Goal: Task Accomplishment & Management: Use online tool/utility

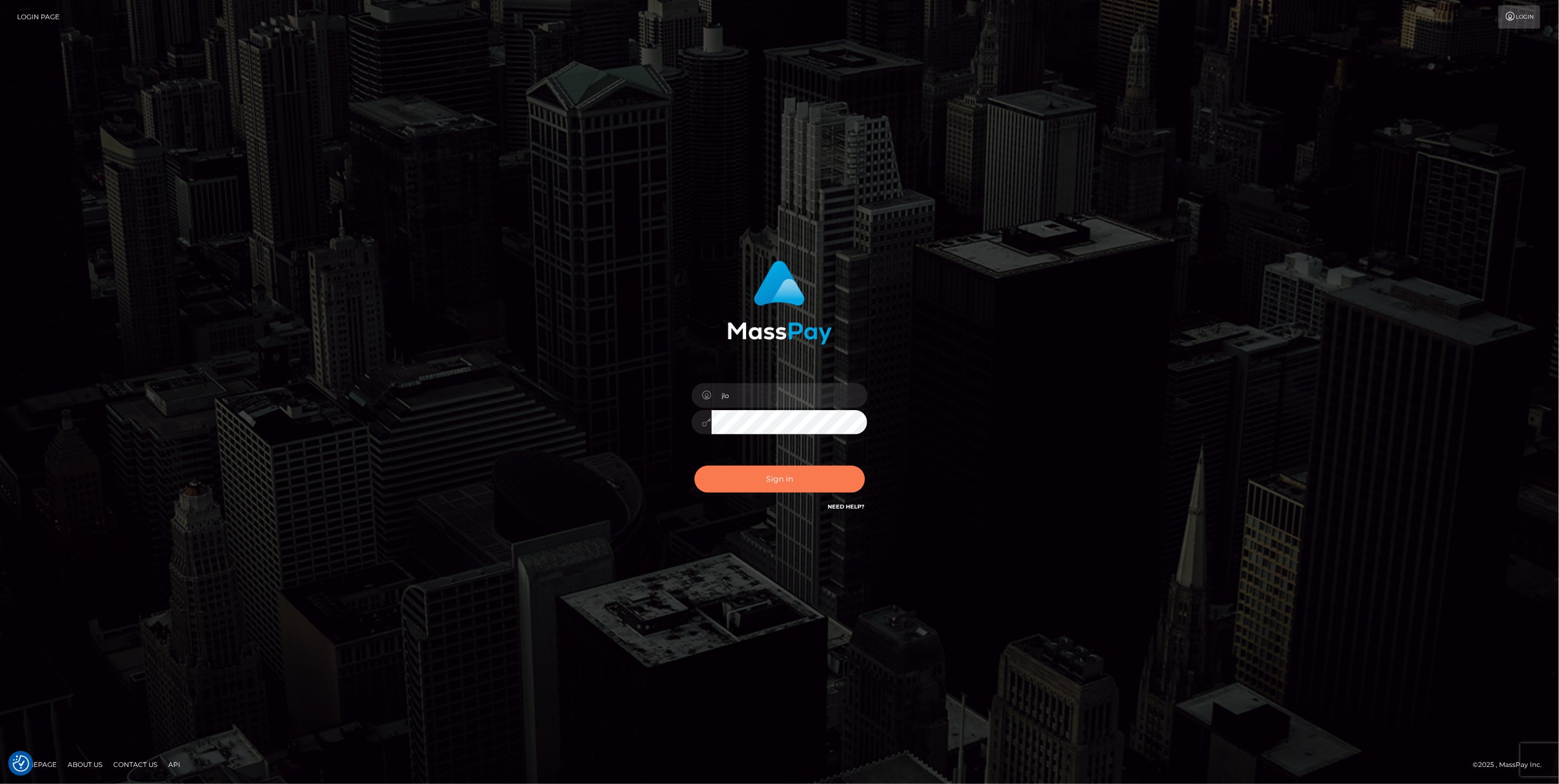
click at [781, 476] on button "Sign in" at bounding box center [779, 479] width 170 height 27
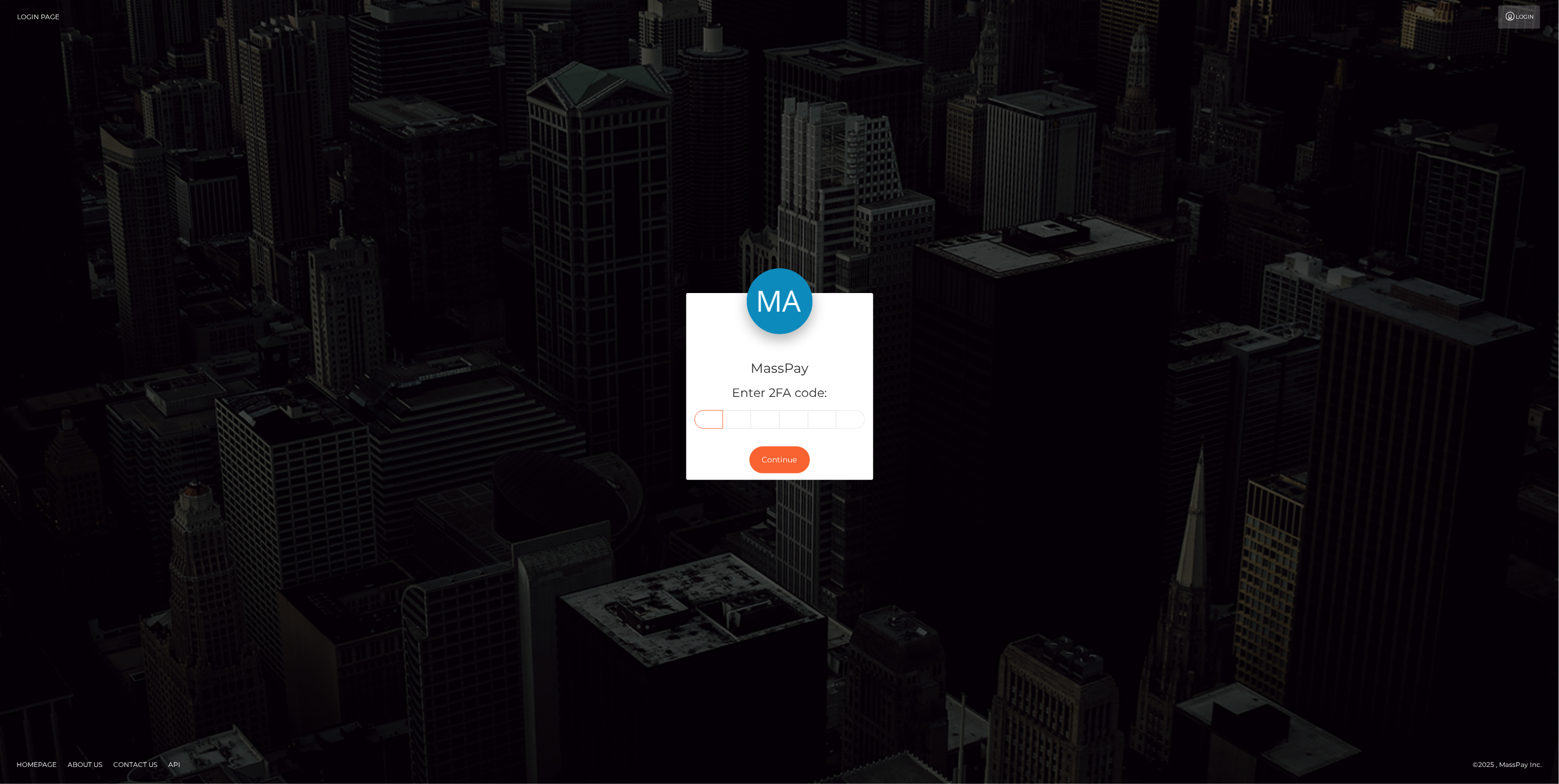
paste input "2"
type input "2"
type input "8"
type input "6"
type input "1"
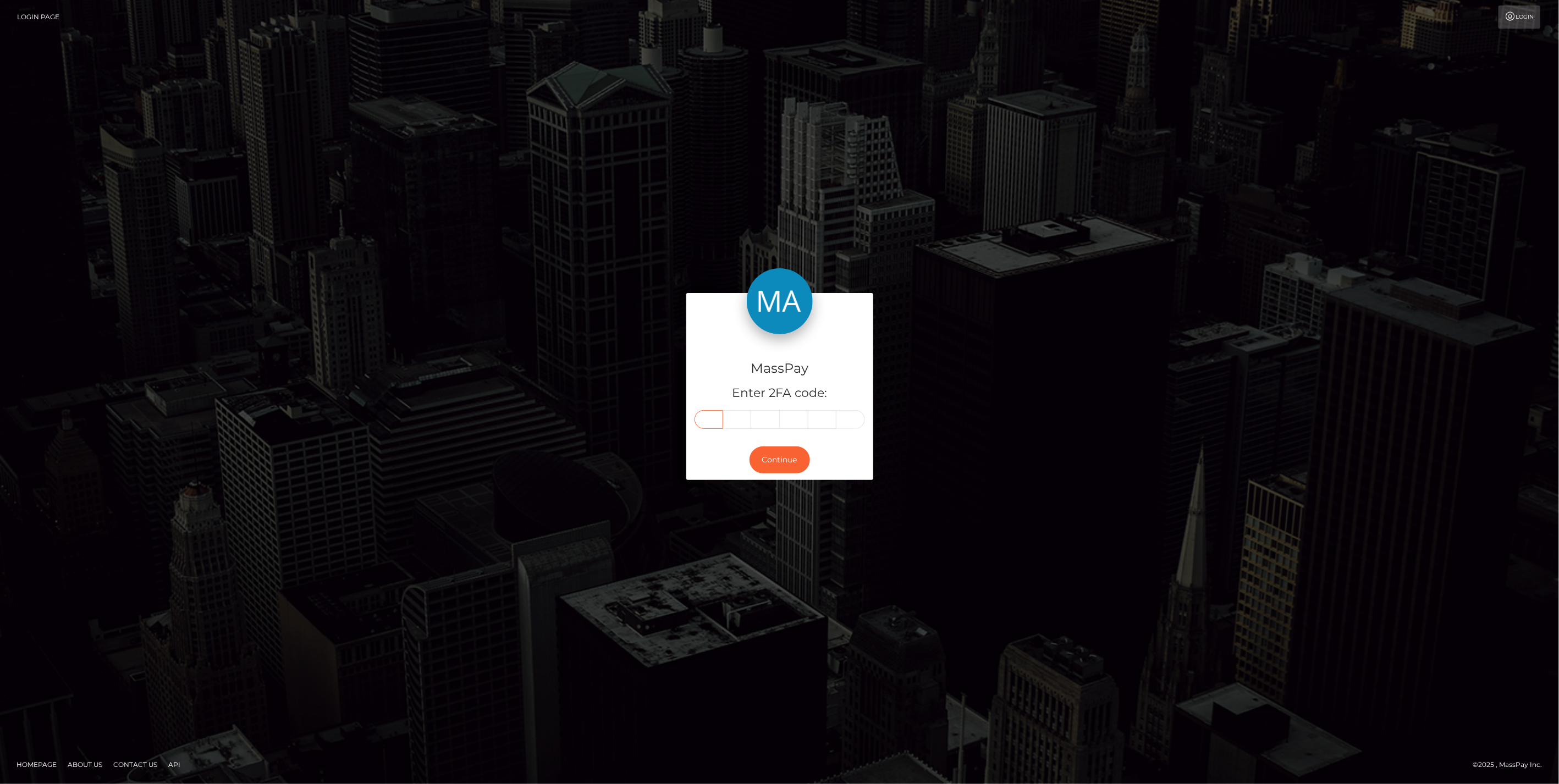
type input "7"
type input "2"
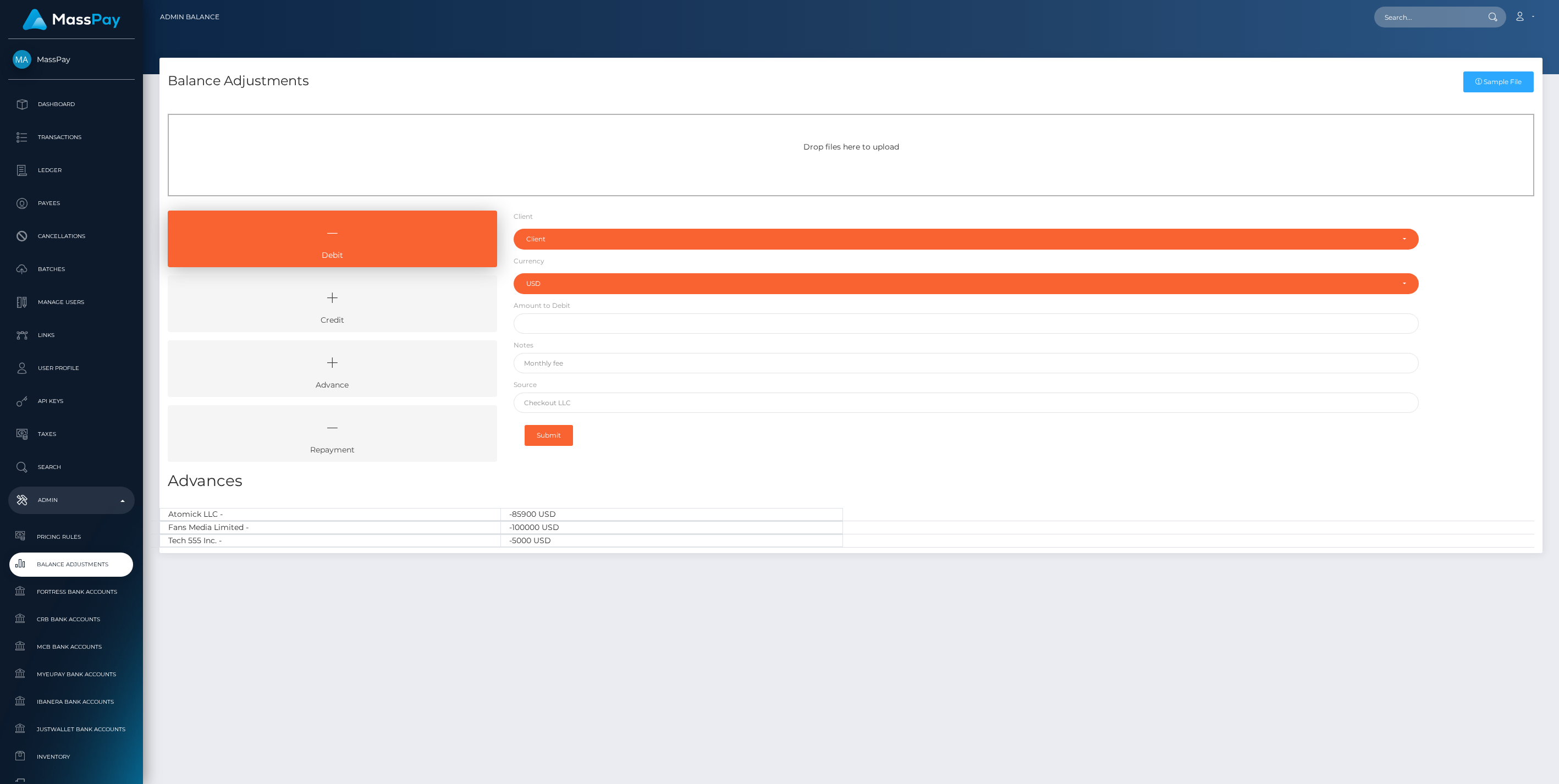
select select "USD"
click at [411, 309] on icon at bounding box center [332, 298] width 304 height 33
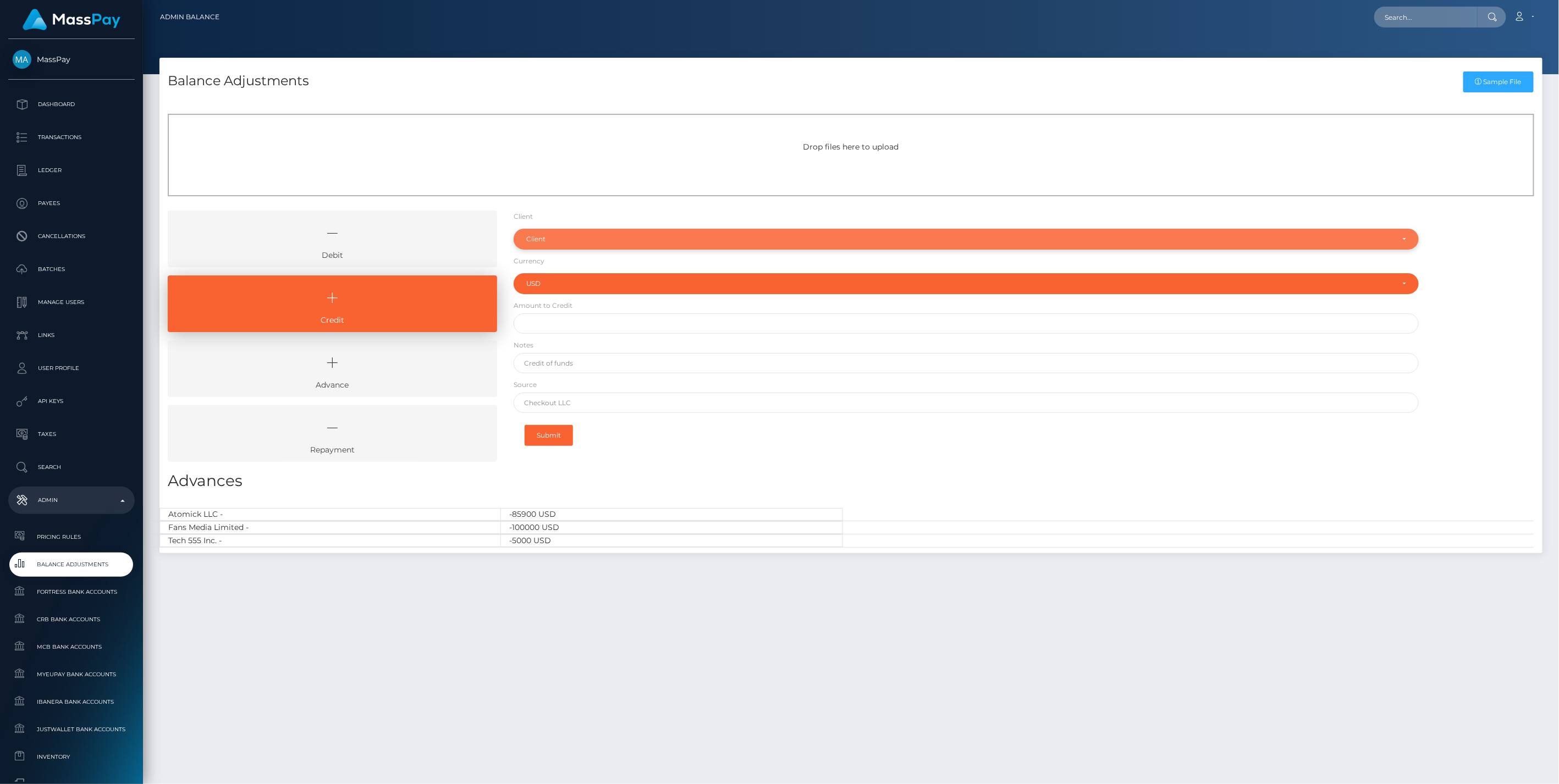
click at [560, 245] on div "Client" at bounding box center [966, 239] width 905 height 21
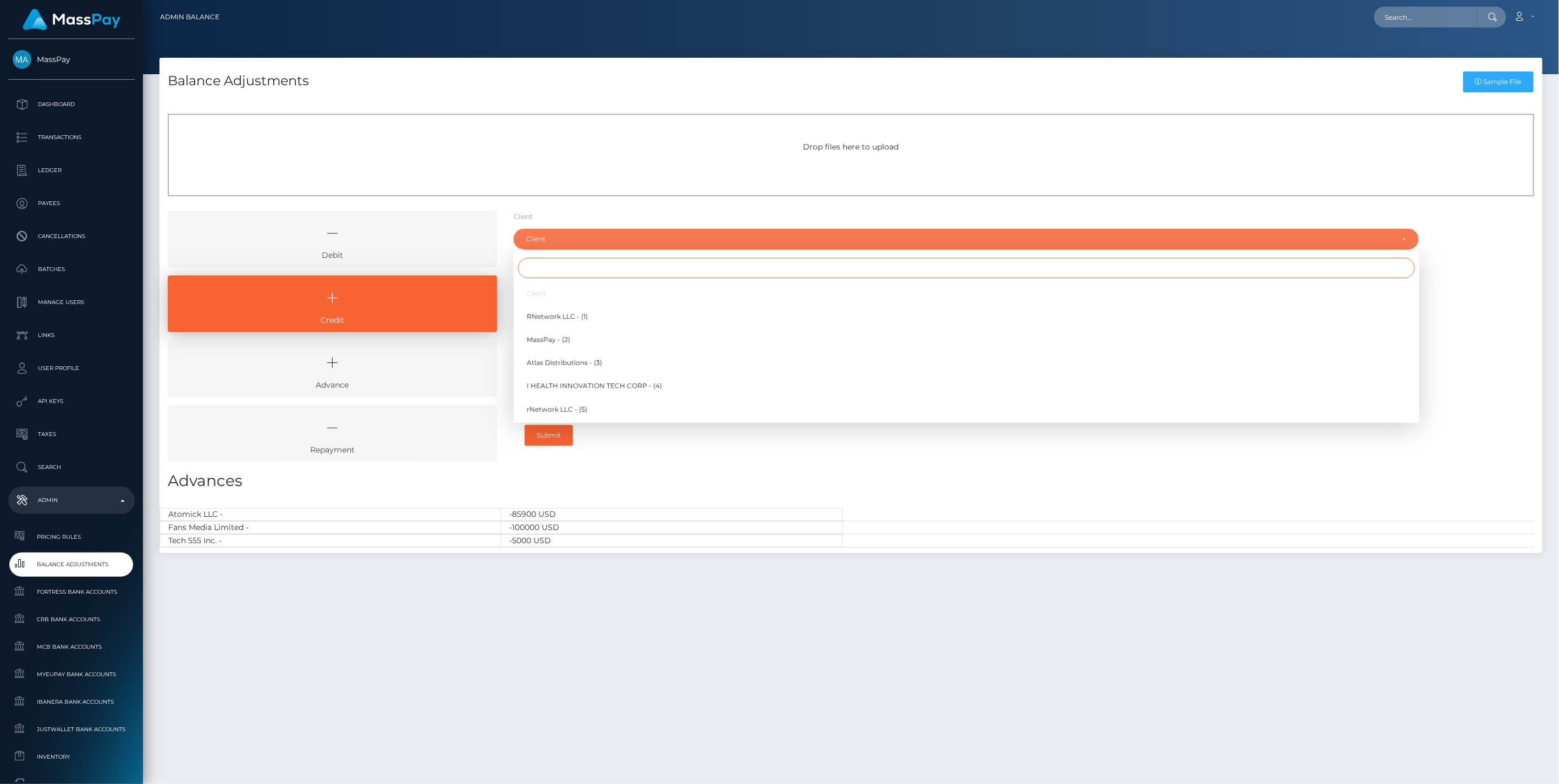
click at [547, 270] on input "Search" at bounding box center [966, 267] width 897 height 20
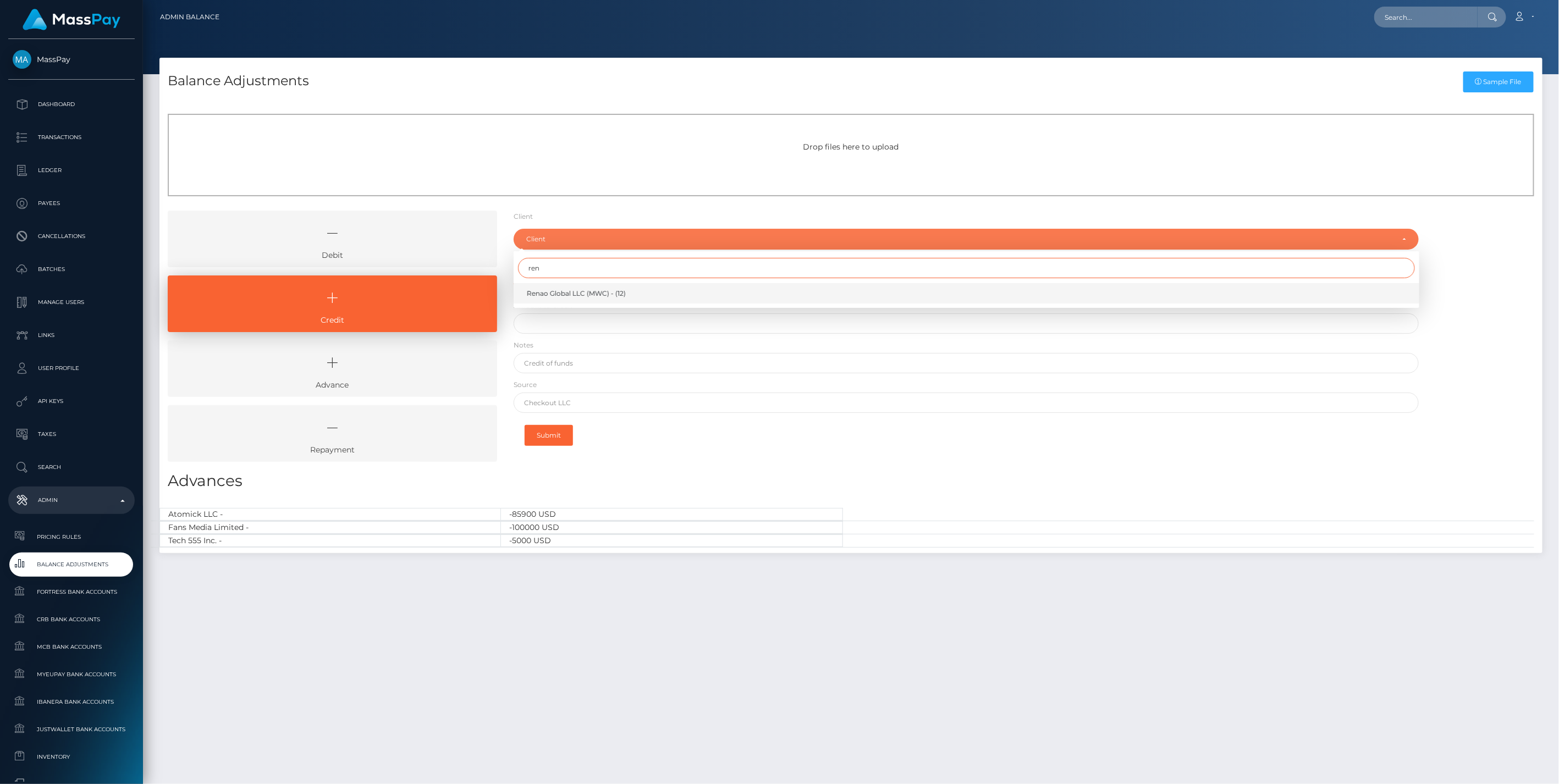
type input "ren"
click at [586, 293] on span "Renao Global LLC (MWC) - (12)" at bounding box center [576, 293] width 99 height 10
select select "12"
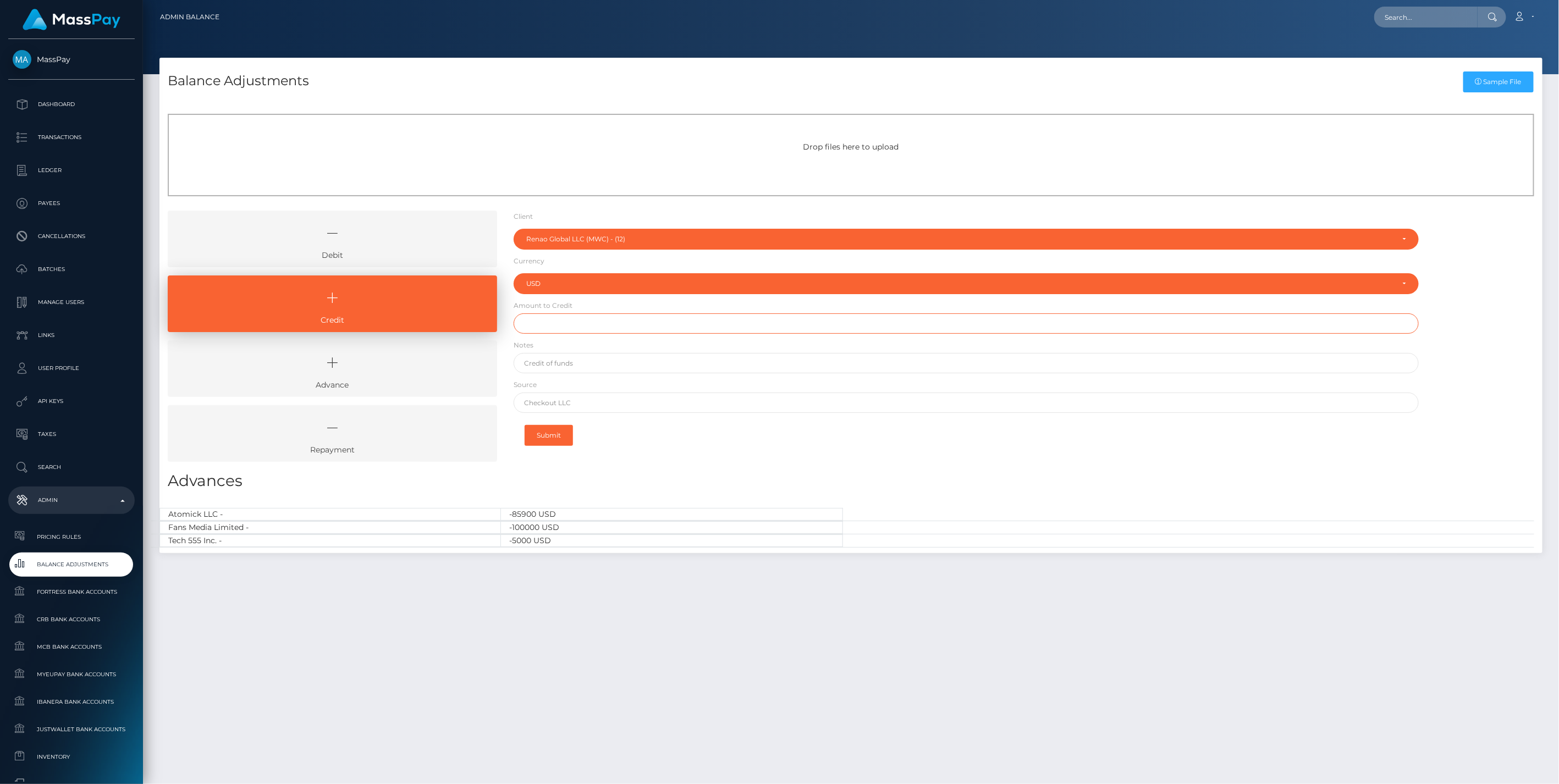
click at [554, 322] on input "text" at bounding box center [966, 323] width 905 height 20
type input "$600.00"
click at [552, 370] on input "text" at bounding box center [966, 363] width 905 height 20
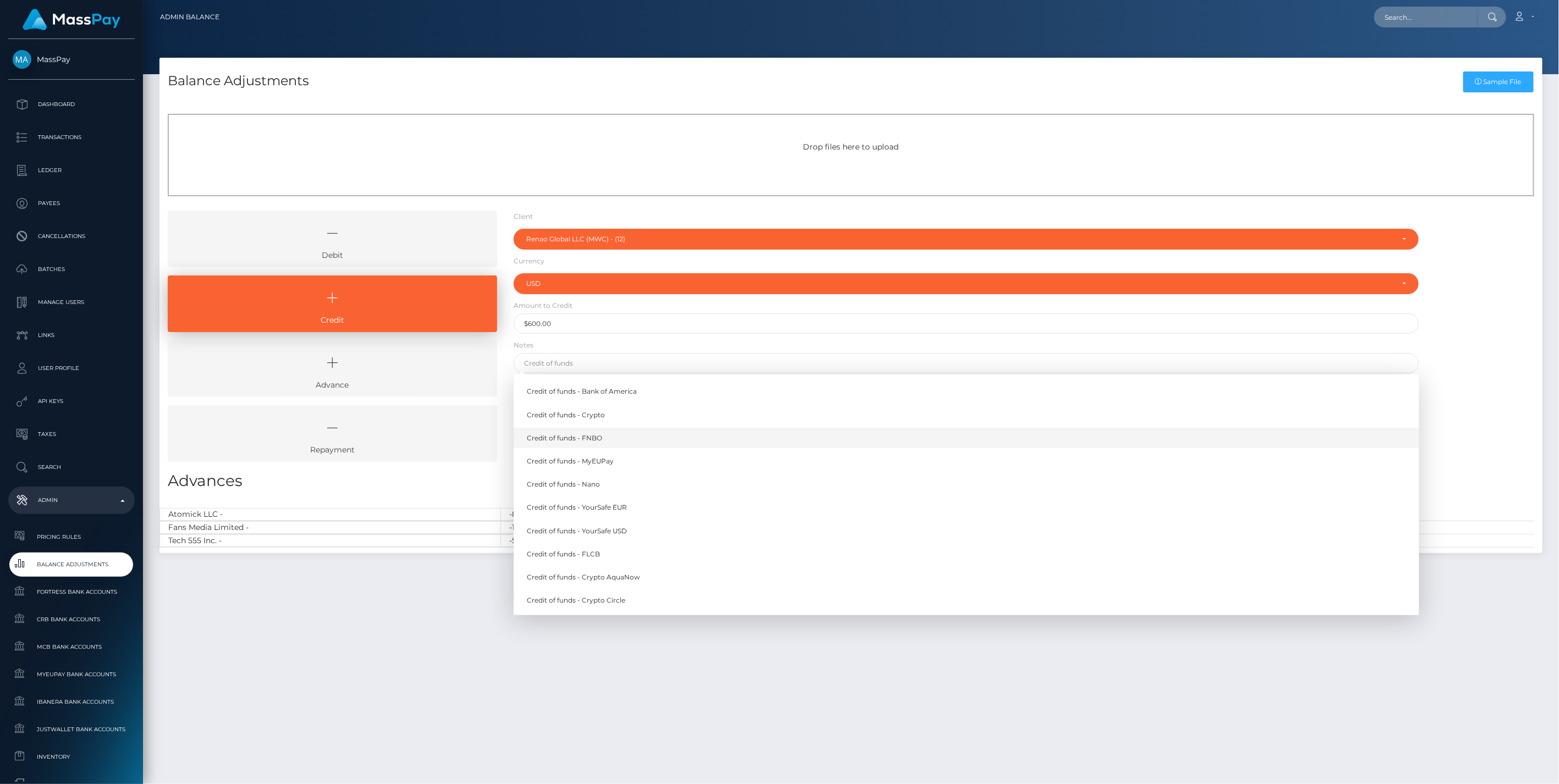
click at [570, 431] on link "Credit of funds - FNBO" at bounding box center [966, 437] width 905 height 20
type input "Credit of funds - FNBO"
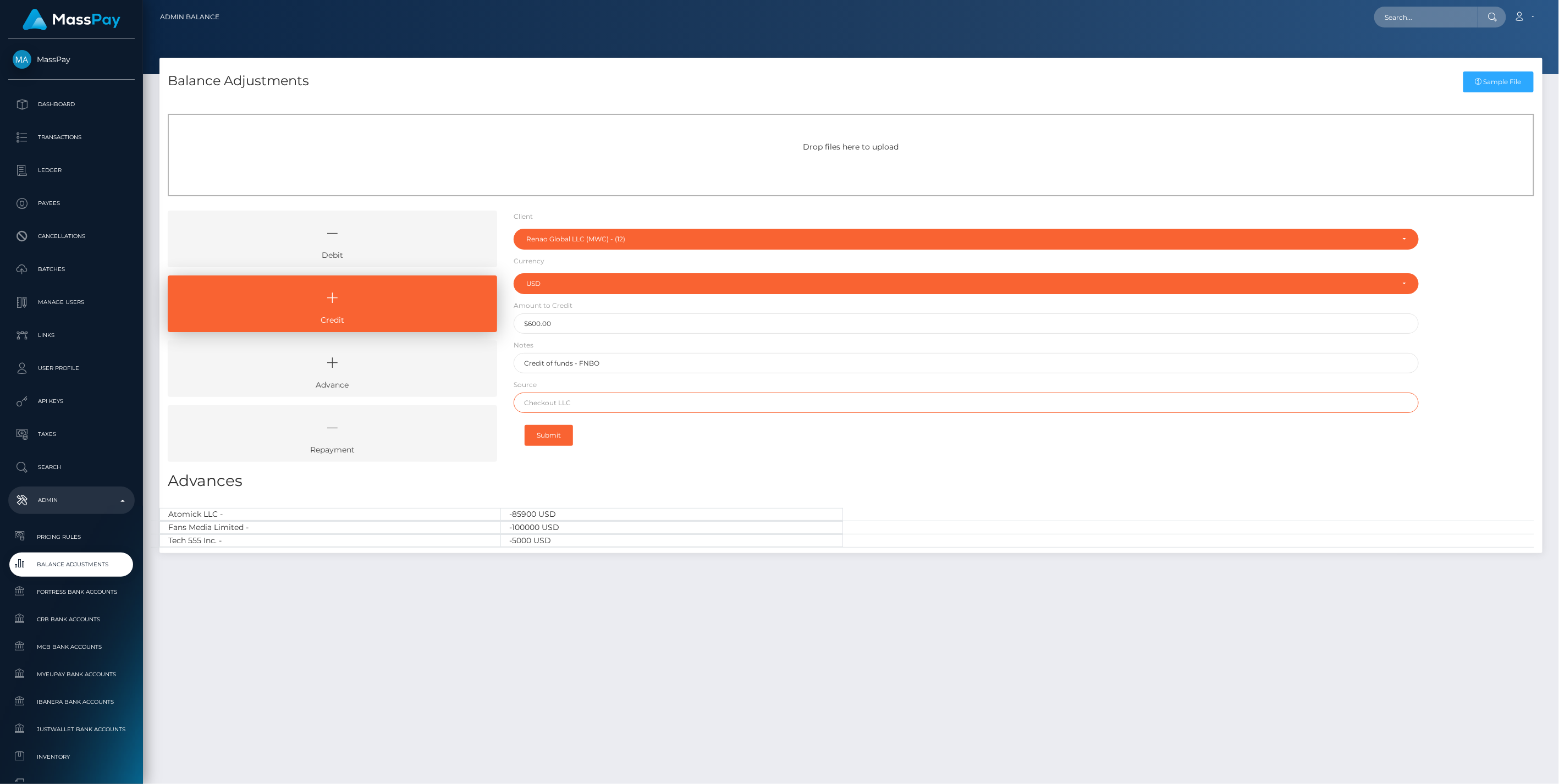
click at [595, 403] on input "text" at bounding box center [966, 402] width 905 height 20
paste input "BANK OF AMERICA N.A."
type input "BANK OF AMERICA N.A."
click at [543, 435] on button "Submit" at bounding box center [549, 435] width 49 height 21
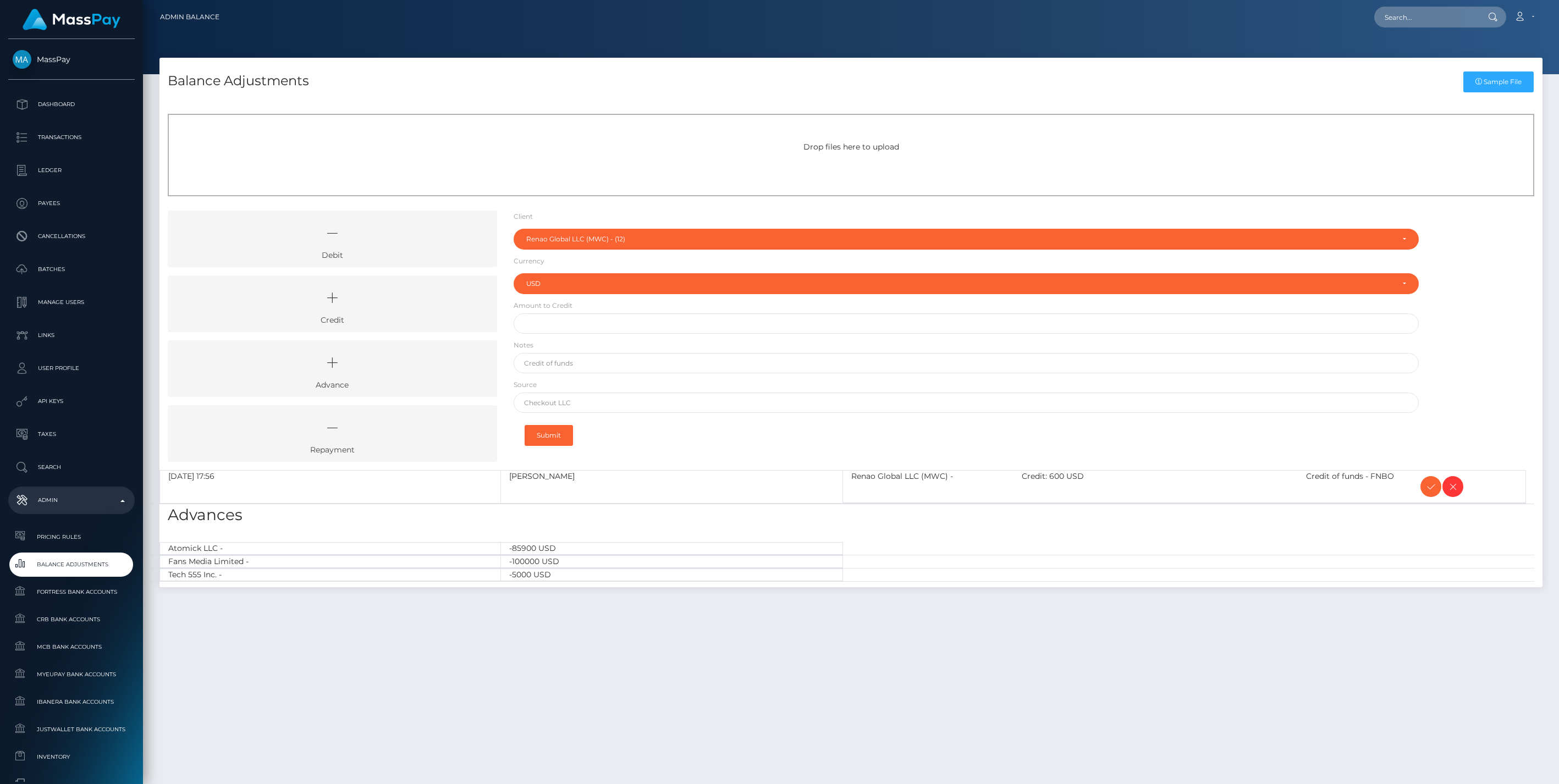
select select "12"
select select "USD"
click at [1429, 485] on icon at bounding box center [1431, 486] width 13 height 14
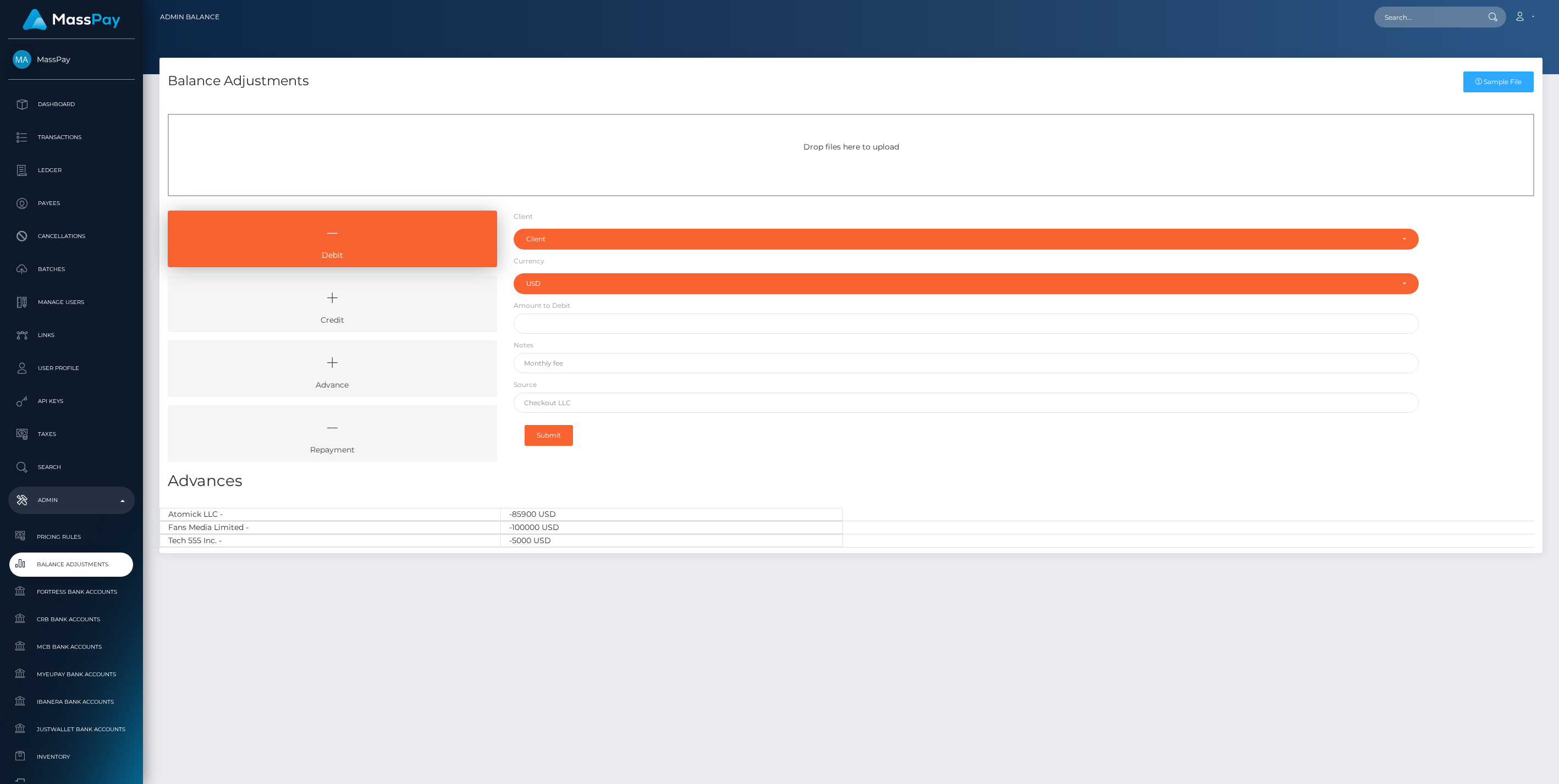
select select "USD"
